Goal: Book appointment/travel/reservation

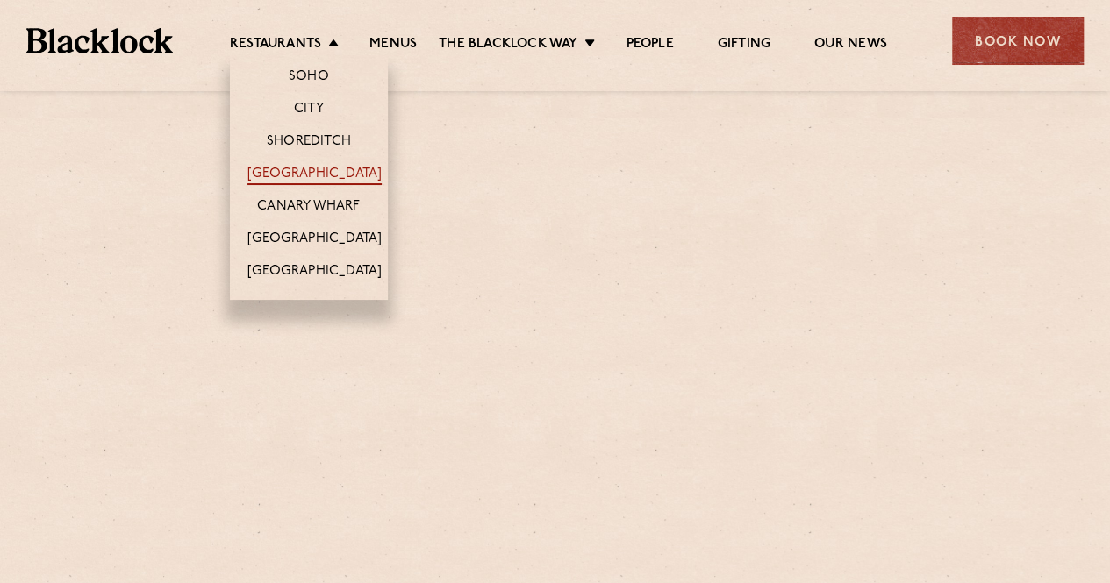
click at [304, 169] on link "[GEOGRAPHIC_DATA]" at bounding box center [314, 175] width 134 height 19
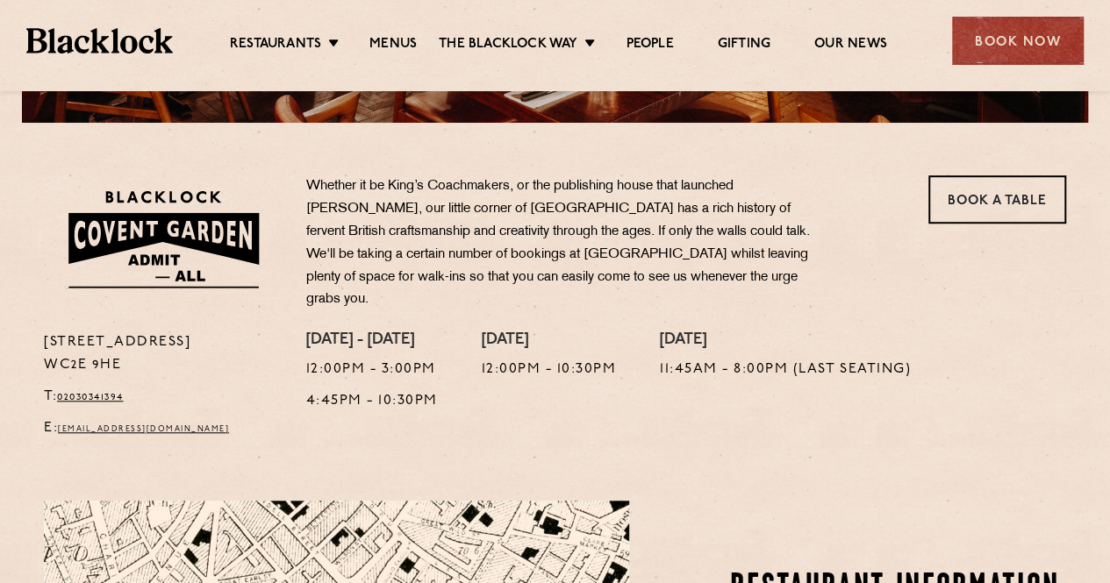
scroll to position [455, 0]
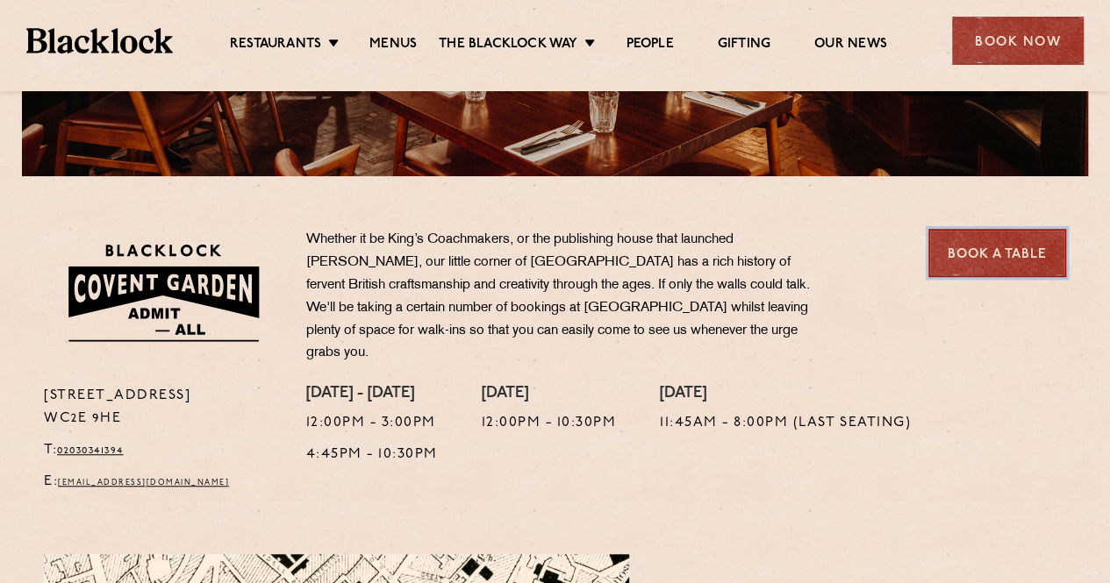
click at [975, 263] on link "Book a Table" at bounding box center [997, 253] width 138 height 48
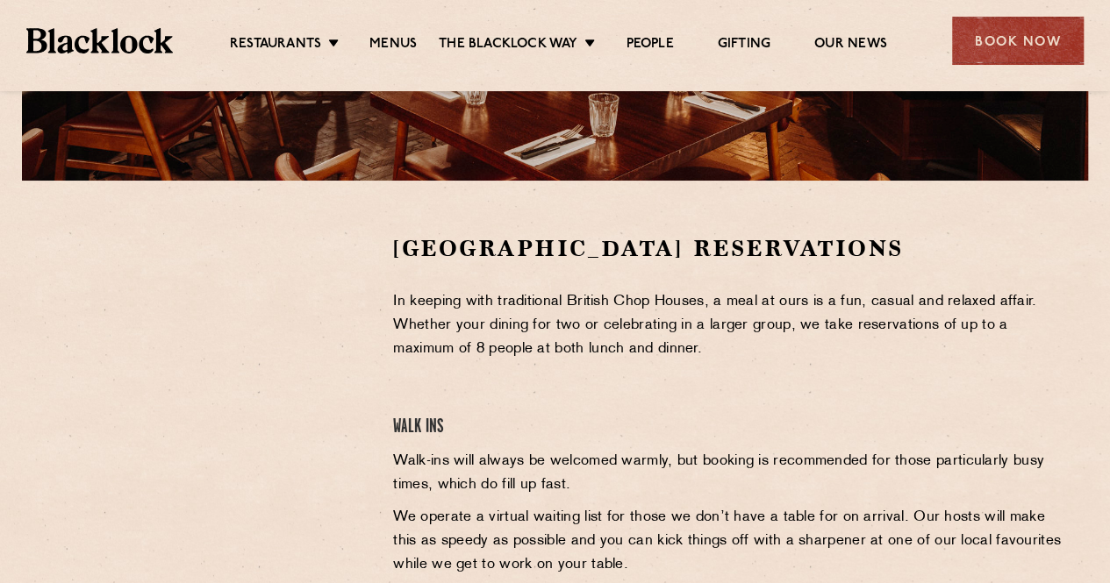
scroll to position [452, 0]
